Goal: Task Accomplishment & Management: Complete application form

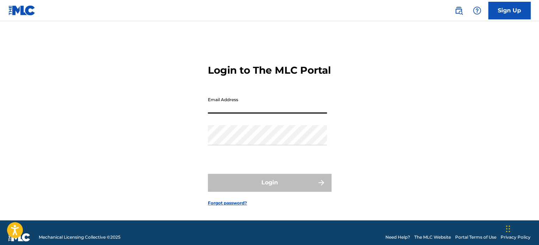
click at [307, 113] on input "Email Address" at bounding box center [267, 103] width 119 height 20
type input "[EMAIL_ADDRESS][DOMAIN_NAME]"
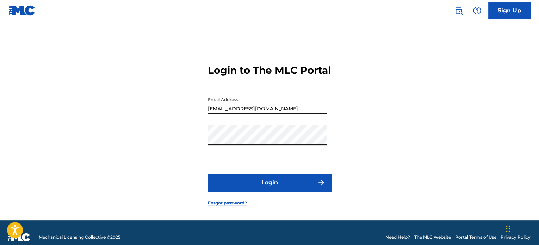
click at [255, 190] on button "Login" at bounding box center [269, 183] width 123 height 18
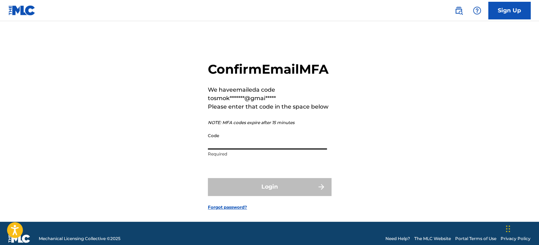
click at [256, 149] on input "Code" at bounding box center [267, 139] width 119 height 20
paste input "318555"
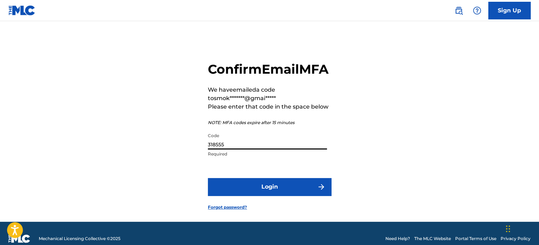
type input "318555"
click at [274, 196] on button "Login" at bounding box center [269, 187] width 123 height 18
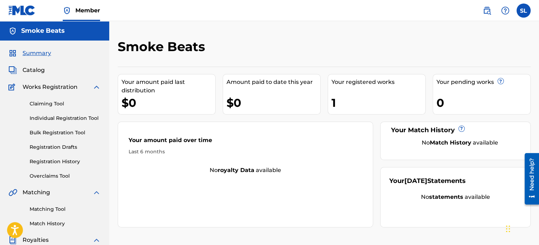
click at [367, 83] on div "Your registered works" at bounding box center [379, 82] width 94 height 8
click at [32, 74] on div "Summary Catalog Works Registration Claiming Tool Individual Registration Tool B…" at bounding box center [54, 222] width 109 height 363
click at [32, 72] on span "Catalog" at bounding box center [34, 70] width 22 height 8
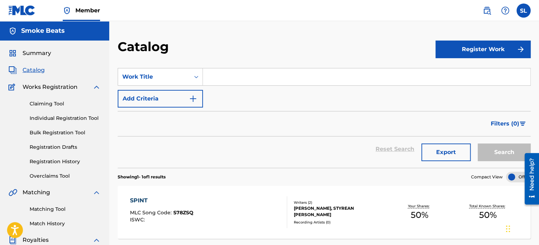
click at [490, 50] on button "Register Work" at bounding box center [483, 50] width 95 height 18
click at [458, 73] on link "Individual" at bounding box center [483, 72] width 95 height 17
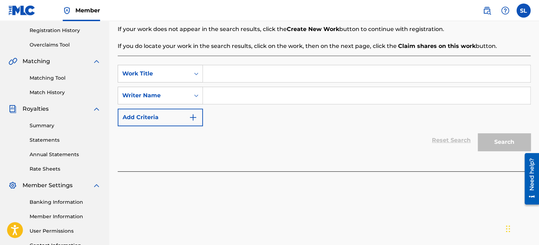
scroll to position [141, 0]
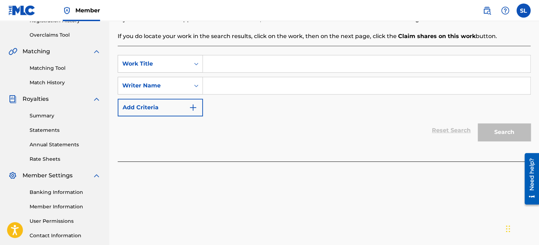
click at [229, 67] on input "Search Form" at bounding box center [366, 63] width 327 height 17
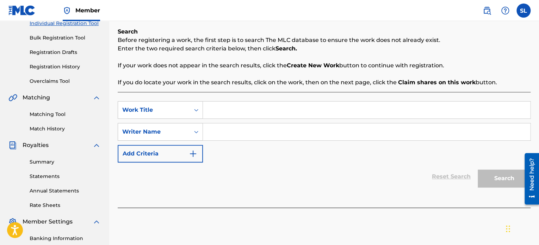
scroll to position [70, 0]
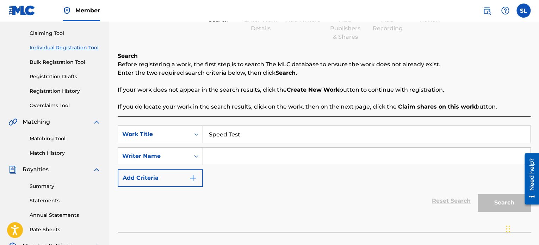
type input "Speed Test"
click at [254, 154] on input "Search Form" at bounding box center [366, 156] width 327 height 17
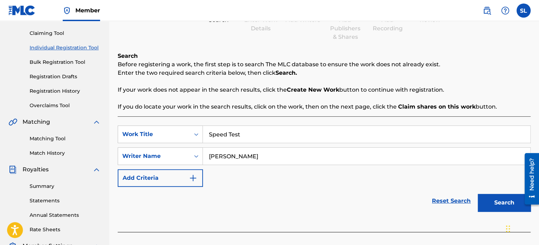
type input "[PERSON_NAME]"
click at [500, 205] on button "Search" at bounding box center [504, 203] width 53 height 18
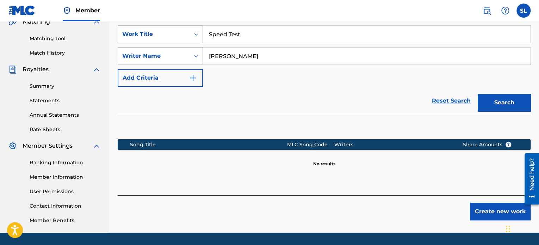
scroll to position [176, 0]
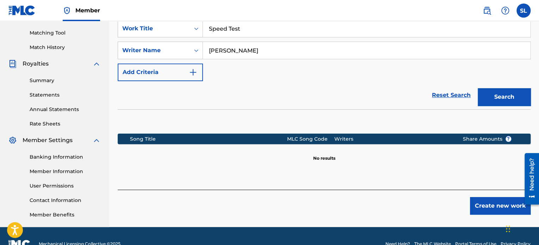
click at [488, 209] on button "Create new work" at bounding box center [500, 206] width 61 height 18
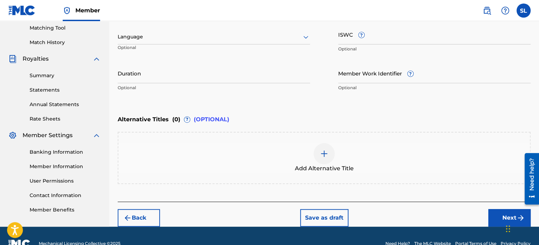
scroll to position [196, 0]
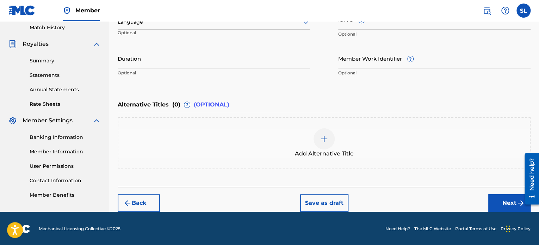
click at [498, 203] on button "Next" at bounding box center [510, 203] width 42 height 18
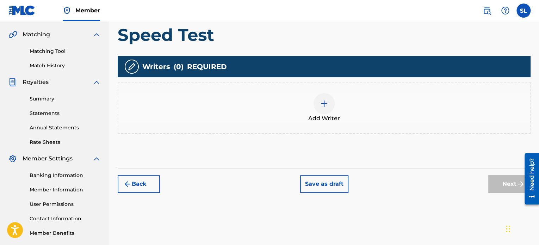
scroll to position [173, 0]
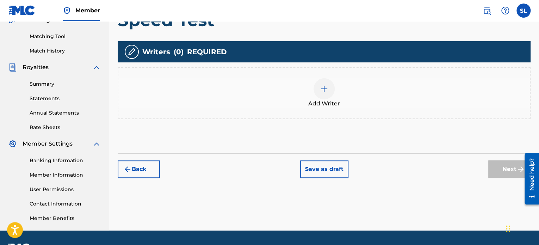
click at [325, 87] on img at bounding box center [324, 89] width 8 height 8
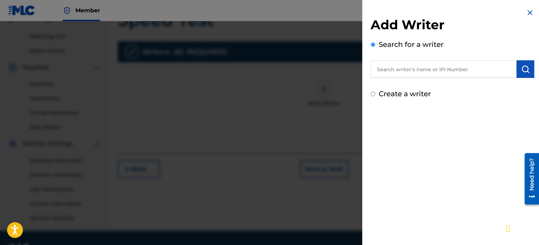
click at [475, 73] on input "text" at bounding box center [444, 69] width 146 height 18
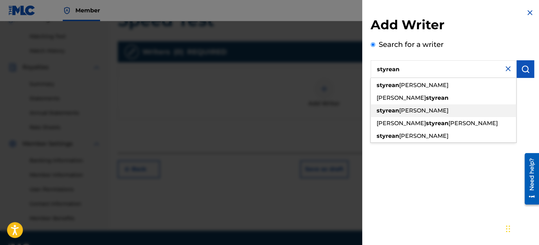
click at [434, 111] on div "[PERSON_NAME]" at bounding box center [444, 110] width 146 height 13
type input "[PERSON_NAME]"
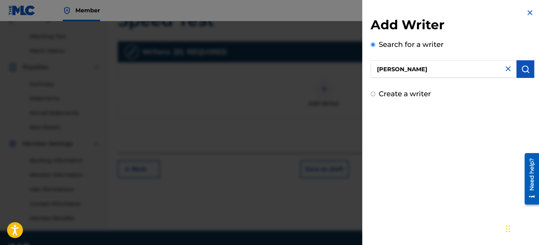
click at [522, 68] on img "submit" at bounding box center [525, 69] width 8 height 8
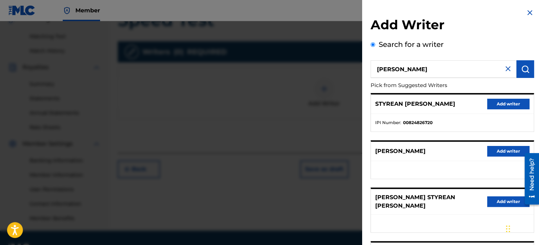
click at [508, 101] on button "Add writer" at bounding box center [508, 104] width 42 height 11
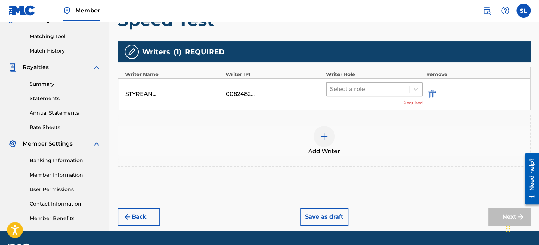
click at [349, 89] on div at bounding box center [367, 89] width 75 height 10
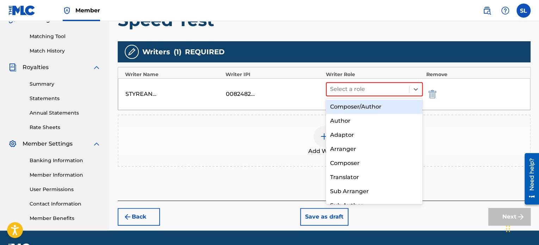
click at [352, 109] on div "Composer/Author" at bounding box center [374, 107] width 97 height 14
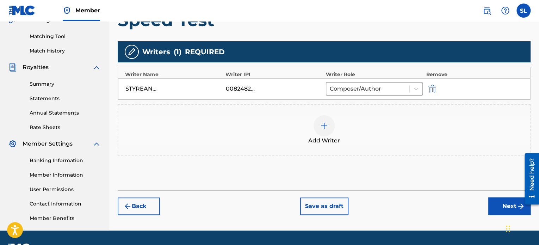
click at [506, 205] on button "Next" at bounding box center [510, 206] width 42 height 18
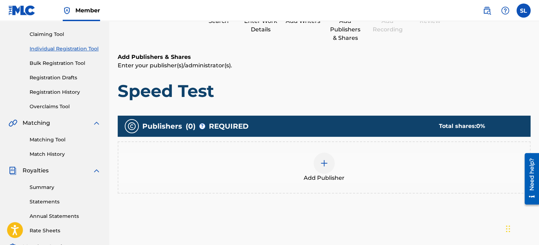
scroll to position [70, 0]
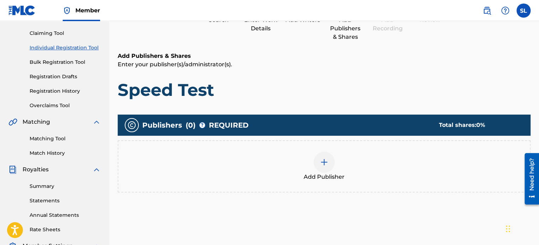
click at [326, 157] on div at bounding box center [324, 162] width 21 height 21
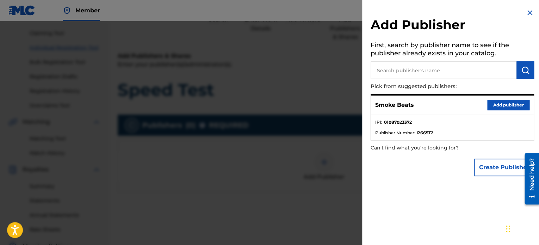
click at [498, 104] on button "Add publisher" at bounding box center [508, 105] width 42 height 11
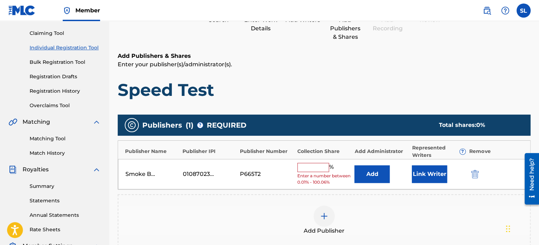
click at [324, 167] on input "text" at bounding box center [313, 167] width 32 height 9
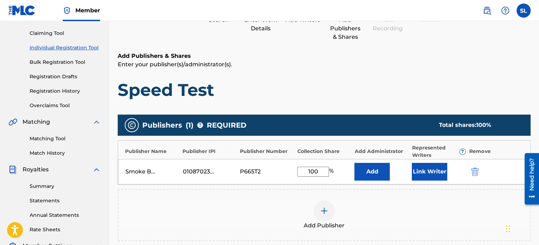
type input "100"
click at [426, 177] on button "Link Writer" at bounding box center [429, 172] width 35 height 18
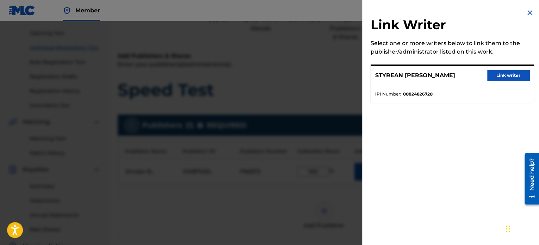
click at [491, 77] on button "Link writer" at bounding box center [508, 75] width 42 height 11
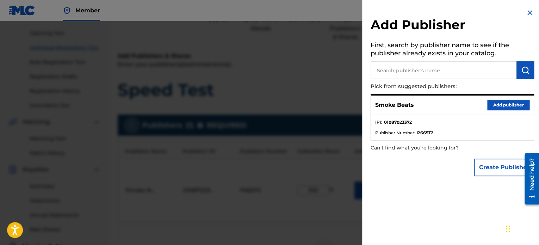
click at [526, 14] on img at bounding box center [530, 12] width 8 height 8
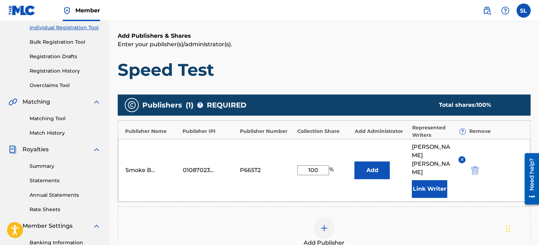
scroll to position [106, 0]
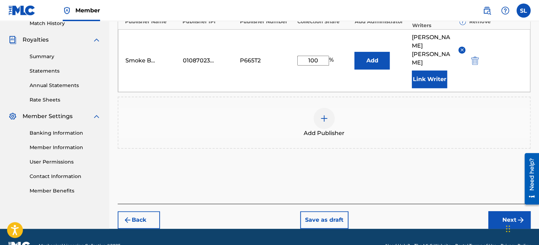
click at [500, 211] on button "Next" at bounding box center [510, 220] width 42 height 18
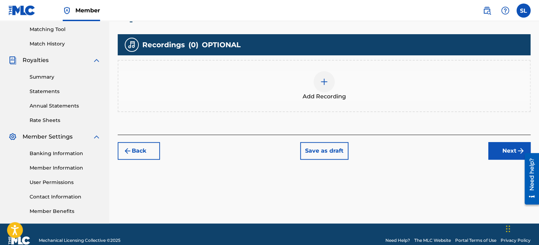
scroll to position [192, 0]
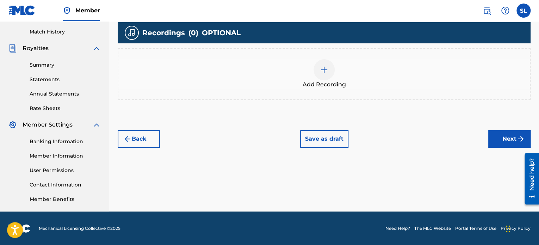
click at [320, 73] on img at bounding box center [324, 70] width 8 height 8
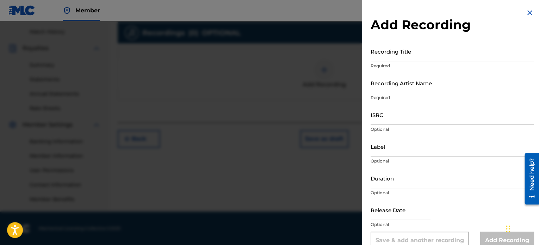
scroll to position [0, 0]
click at [398, 56] on input "Recording Title" at bounding box center [453, 51] width 164 height 20
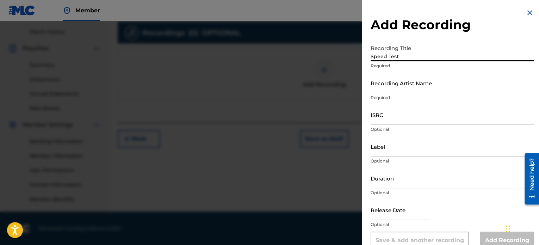
type input "Speed Test"
click at [419, 88] on input "Recording Artist Name" at bounding box center [453, 83] width 164 height 20
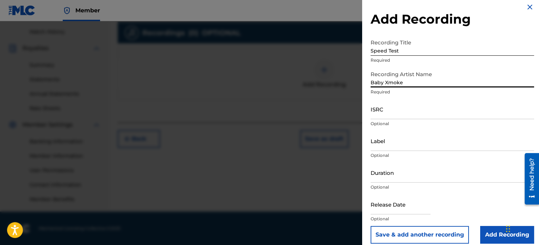
scroll to position [13, 0]
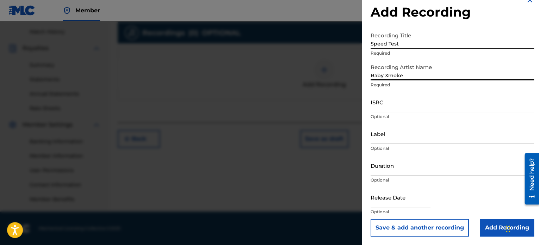
type input "Baby Xmoke"
click at [398, 169] on input "Duration" at bounding box center [453, 165] width 164 height 20
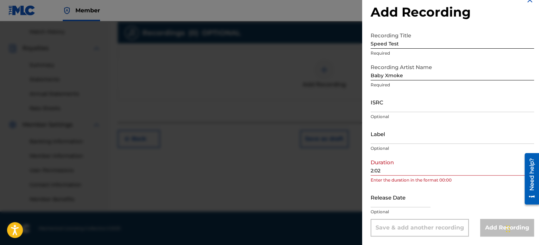
click at [370, 172] on div "Add Recording Recording Title Speed Test Required Recording Artist Name Baby Xm…" at bounding box center [452, 116] width 180 height 258
click at [371, 172] on input "2:02" at bounding box center [453, 165] width 164 height 20
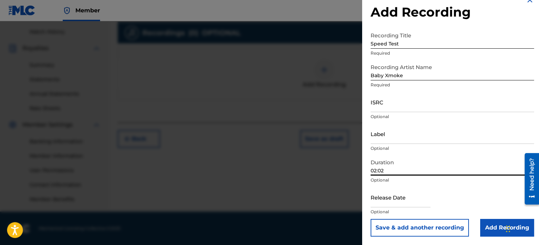
type input "02:02"
click at [489, 227] on input "Add Recording" at bounding box center [507, 228] width 54 height 18
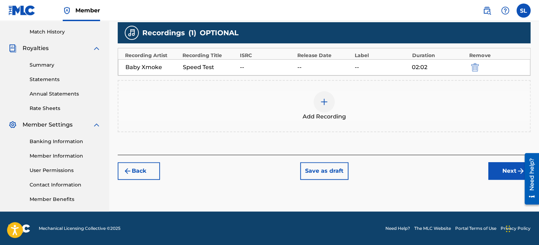
click at [500, 168] on button "Next" at bounding box center [510, 171] width 42 height 18
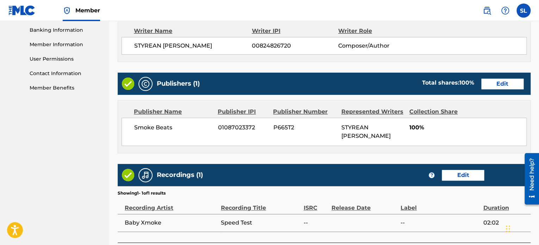
scroll to position [358, 0]
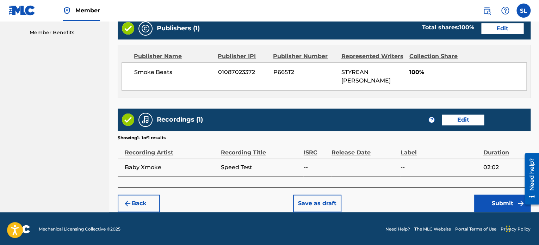
click at [491, 198] on button "Submit" at bounding box center [502, 204] width 56 height 18
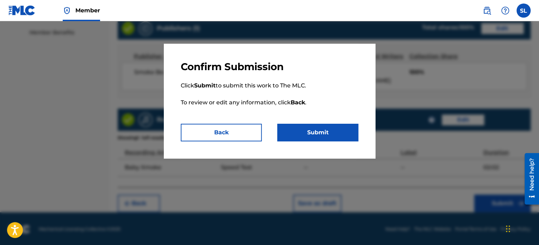
click at [310, 130] on button "Submit" at bounding box center [317, 133] width 81 height 18
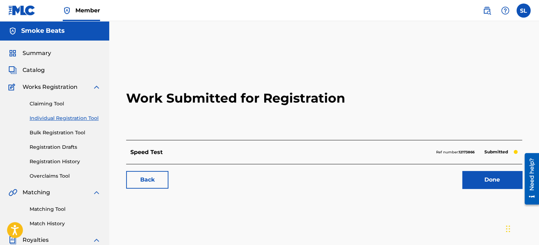
click at [36, 70] on span "Catalog" at bounding box center [34, 70] width 22 height 8
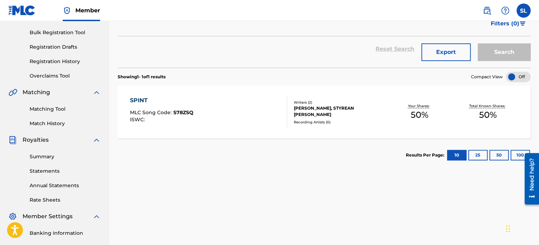
scroll to position [106, 0]
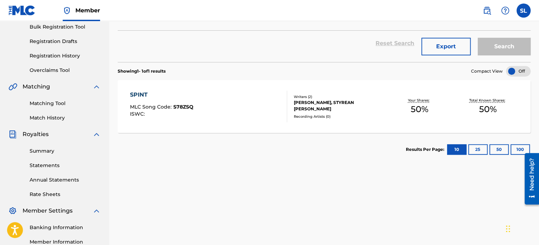
click at [46, 164] on link "Statements" at bounding box center [65, 165] width 71 height 7
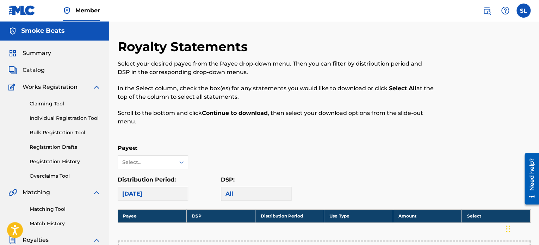
click at [43, 70] on span "Catalog" at bounding box center [34, 70] width 22 height 8
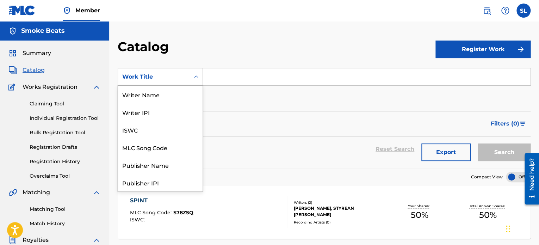
scroll to position [106, 0]
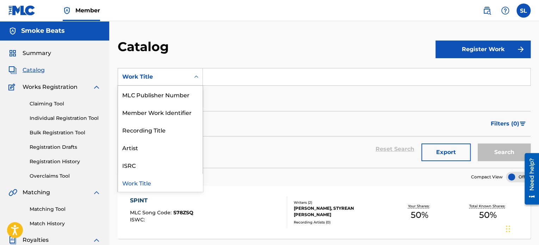
click at [197, 79] on icon "Search Form" at bounding box center [196, 76] width 7 height 7
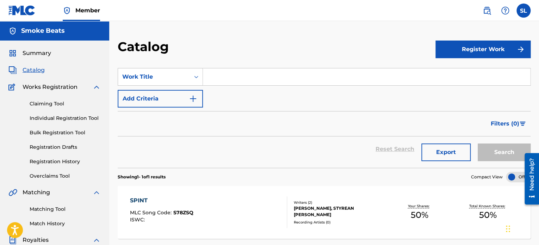
click at [197, 79] on icon "Search Form" at bounding box center [196, 76] width 7 height 7
click at [56, 104] on link "Claiming Tool" at bounding box center [65, 103] width 71 height 7
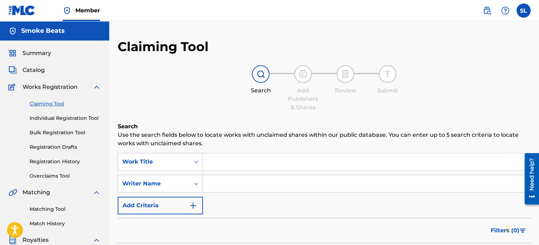
click at [259, 162] on input "Search Form" at bounding box center [366, 161] width 327 height 17
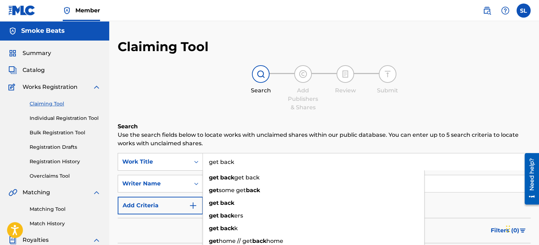
type input "get back"
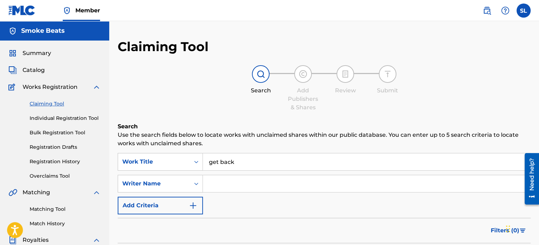
click at [219, 122] on div "Claiming Tool Search Add Publishers & Shares Review Submit Search Use the searc…" at bounding box center [324, 173] width 413 height 268
click at [241, 188] on input "Search Form" at bounding box center [366, 183] width 327 height 17
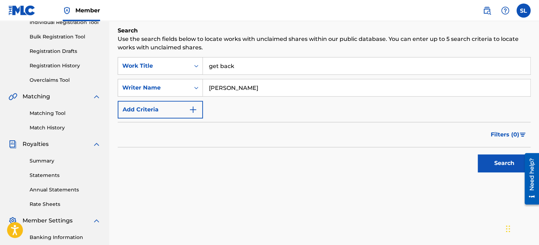
scroll to position [106, 0]
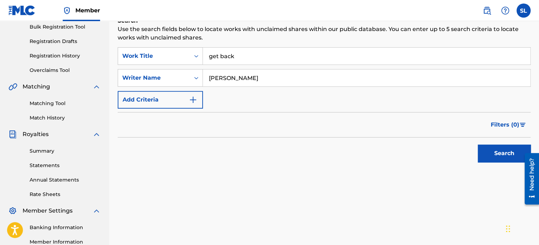
type input "[PERSON_NAME]"
click at [502, 157] on button "Search" at bounding box center [504, 154] width 53 height 18
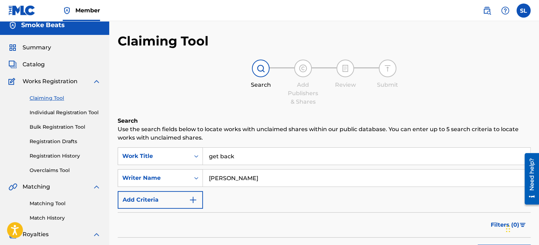
scroll to position [0, 0]
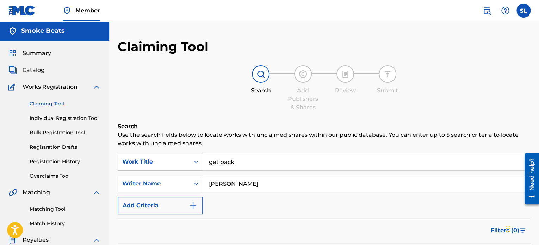
click at [41, 75] on div "Summary Catalog Works Registration Claiming Tool Individual Registration Tool B…" at bounding box center [54, 222] width 109 height 363
click at [41, 72] on span "Catalog" at bounding box center [34, 70] width 22 height 8
